Goal: Navigation & Orientation: Find specific page/section

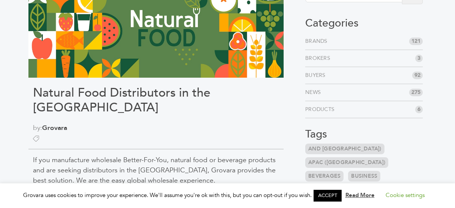
scroll to position [66, 0]
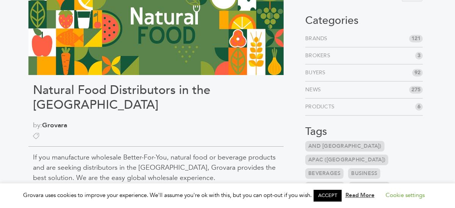
click at [323, 54] on link "Brokers" at bounding box center [319, 56] width 28 height 8
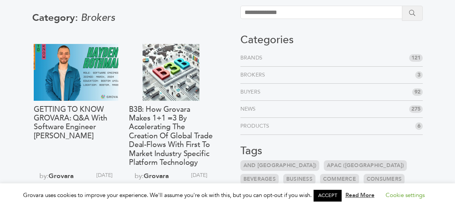
scroll to position [51, 0]
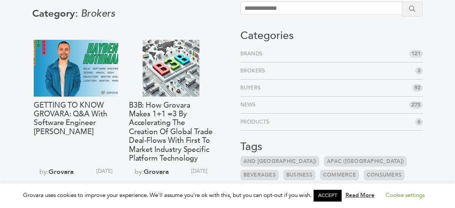
click at [262, 121] on link "Products" at bounding box center [256, 122] width 32 height 8
